Goal: Navigation & Orientation: Find specific page/section

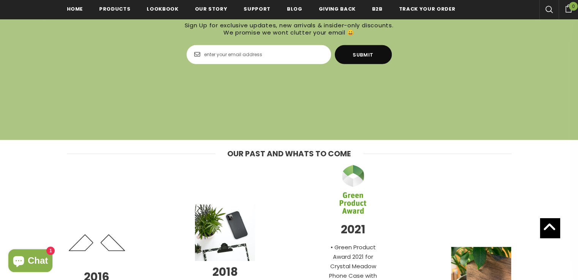
scroll to position [2235, 0]
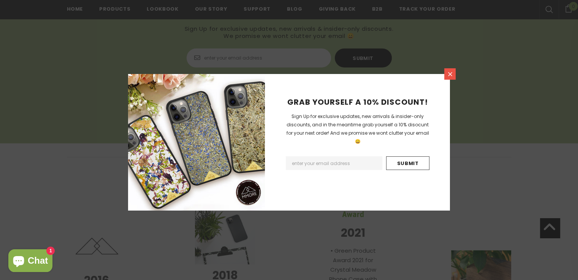
click at [451, 73] on icon at bounding box center [450, 74] width 6 height 6
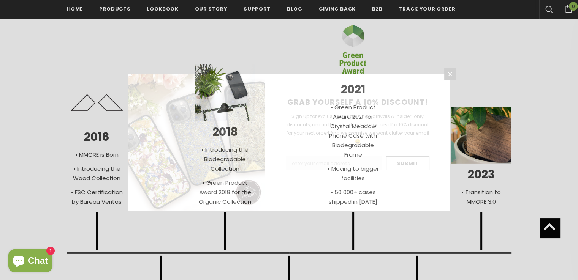
scroll to position [2387, 0]
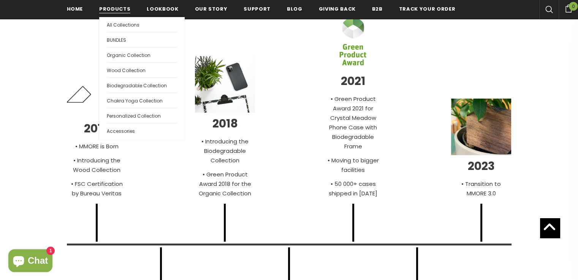
click at [105, 8] on span "Products" at bounding box center [114, 8] width 31 height 7
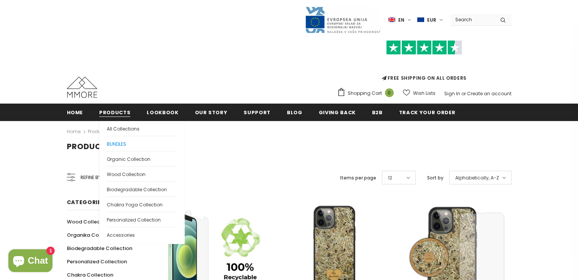
click at [119, 144] on span "BUNDLES" at bounding box center [116, 144] width 19 height 6
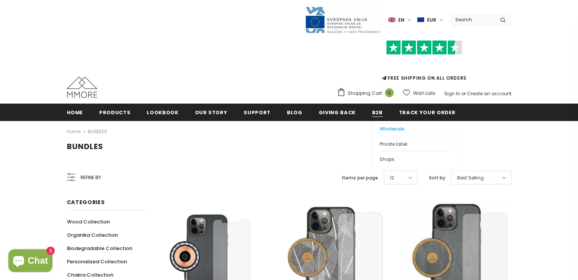
click at [382, 131] on span "Wholesale" at bounding box center [392, 129] width 24 height 6
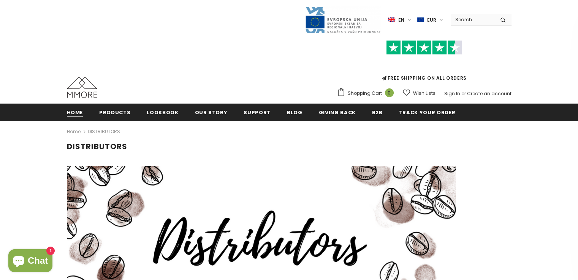
click at [69, 113] on span "Home" at bounding box center [75, 112] width 16 height 7
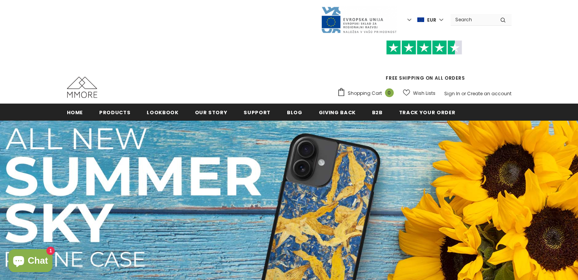
click at [203, 106] on link "Our Story" at bounding box center [211, 112] width 33 height 17
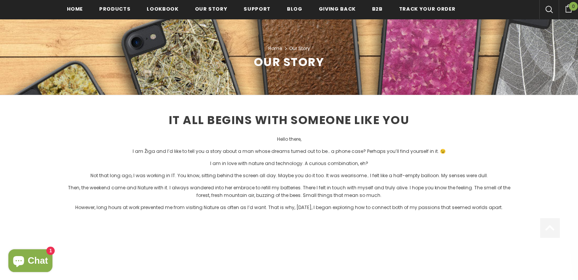
scroll to position [114, 0]
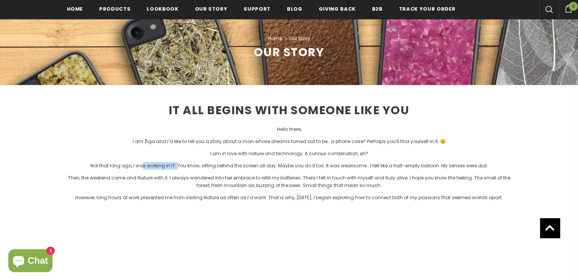
drag, startPoint x: 144, startPoint y: 166, endPoint x: 178, endPoint y: 169, distance: 34.0
click at [178, 169] on p "Not that long ago, I was working in IT. You know, sitting behind the screen all…" at bounding box center [289, 166] width 445 height 8
click at [190, 169] on p "Not that long ago, I was working in IT. You know, sitting behind the screen all…" at bounding box center [289, 166] width 445 height 8
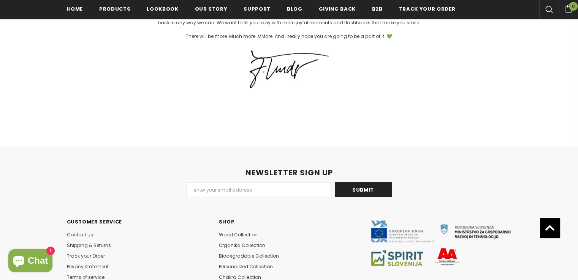
scroll to position [2016, 0]
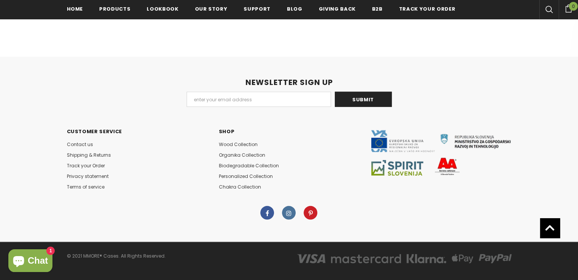
click at [545, 226] on icon at bounding box center [550, 227] width 10 height 15
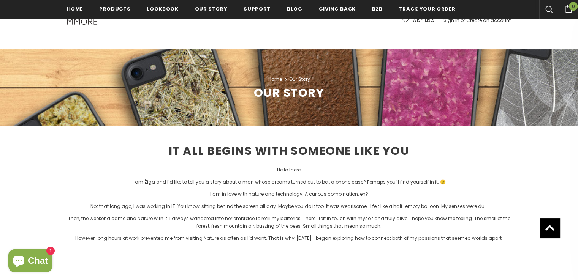
scroll to position [0, 0]
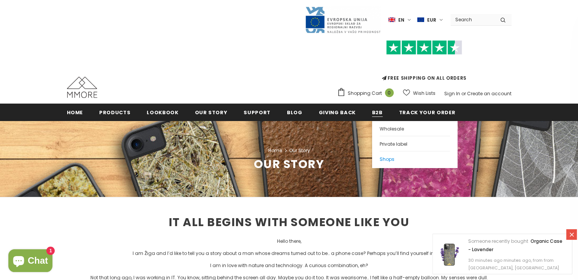
click at [380, 158] on span "Shops" at bounding box center [387, 159] width 15 height 6
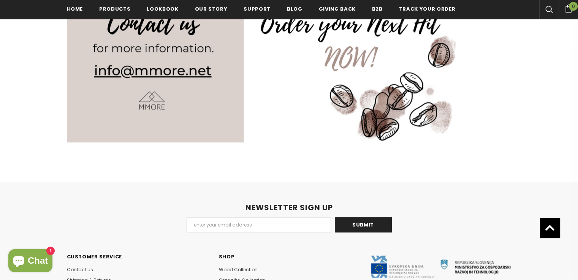
scroll to position [1125, 0]
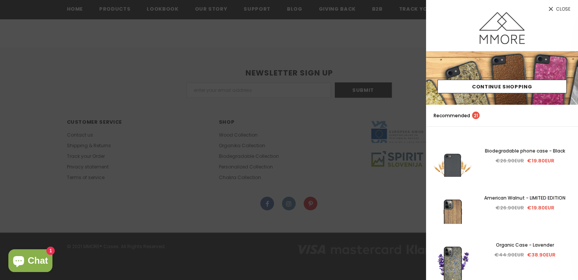
click at [363, 67] on div at bounding box center [289, 140] width 578 height 280
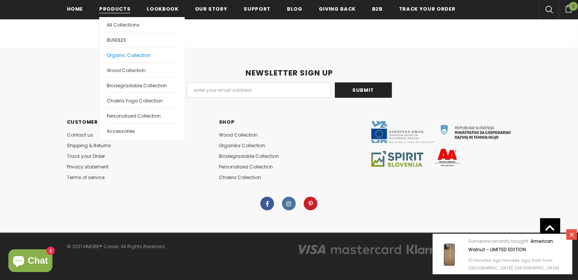
click at [132, 57] on span "Organic Collection" at bounding box center [129, 55] width 44 height 6
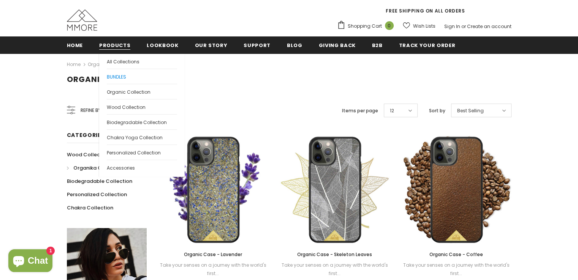
scroll to position [76, 0]
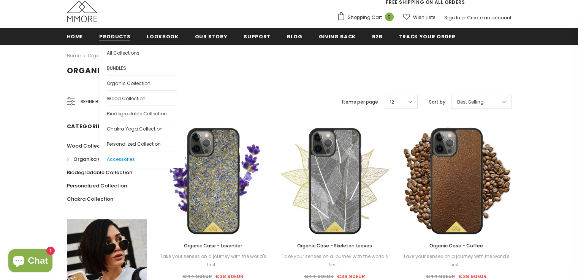
click at [112, 157] on span "Accessories" at bounding box center [121, 159] width 28 height 6
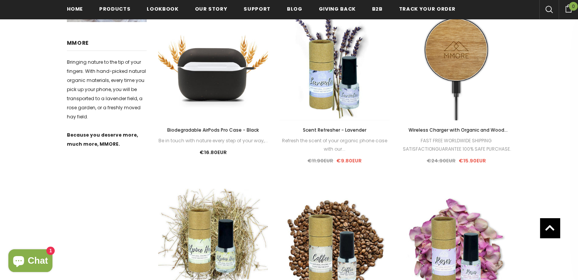
scroll to position [380, 0]
